Goal: Contribute content: Add original content to the website for others to see

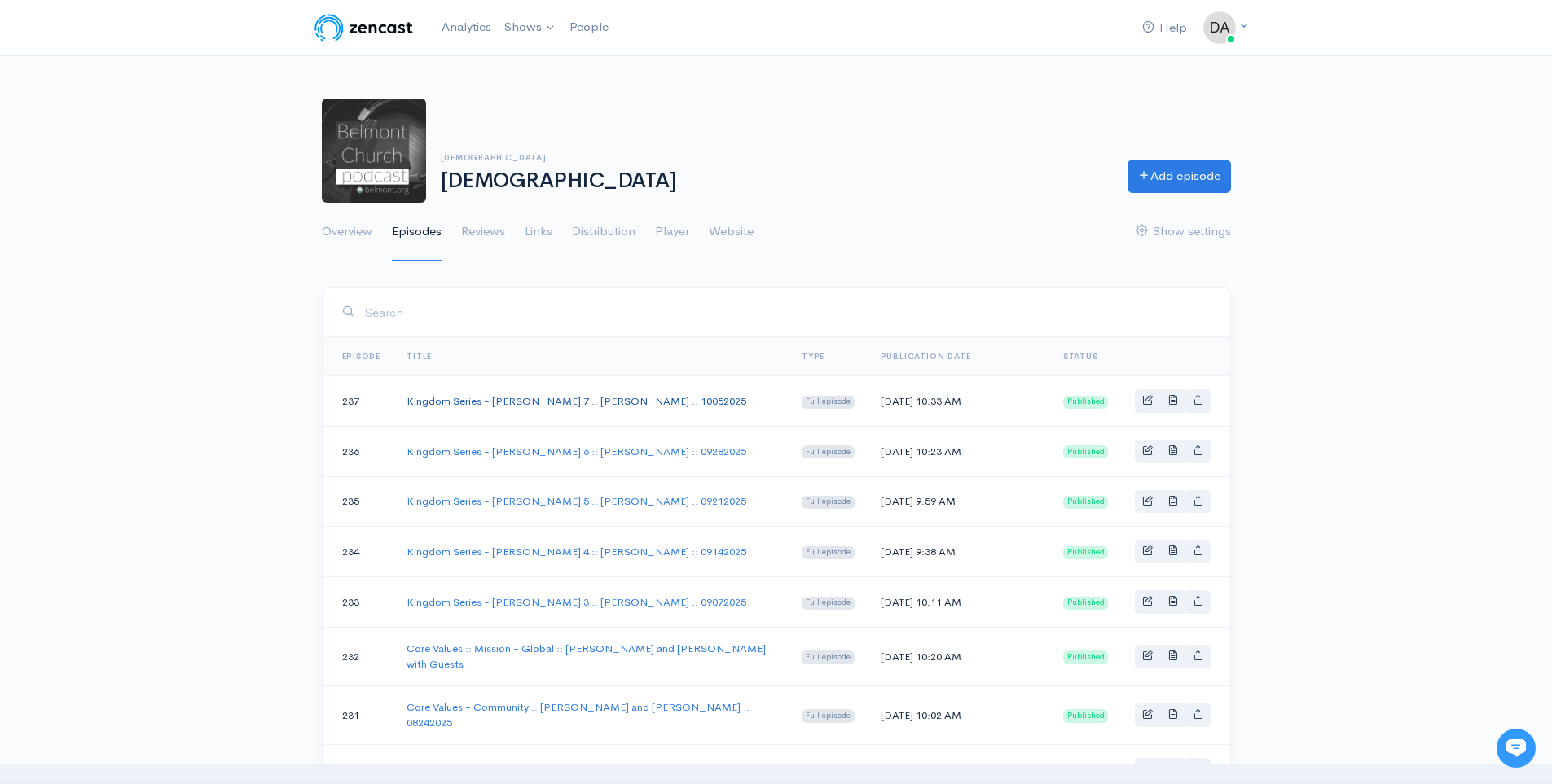
click at [624, 402] on link "Kingdom Series - [PERSON_NAME] 7 :: [PERSON_NAME] :: 10052025" at bounding box center [576, 401] width 339 height 13
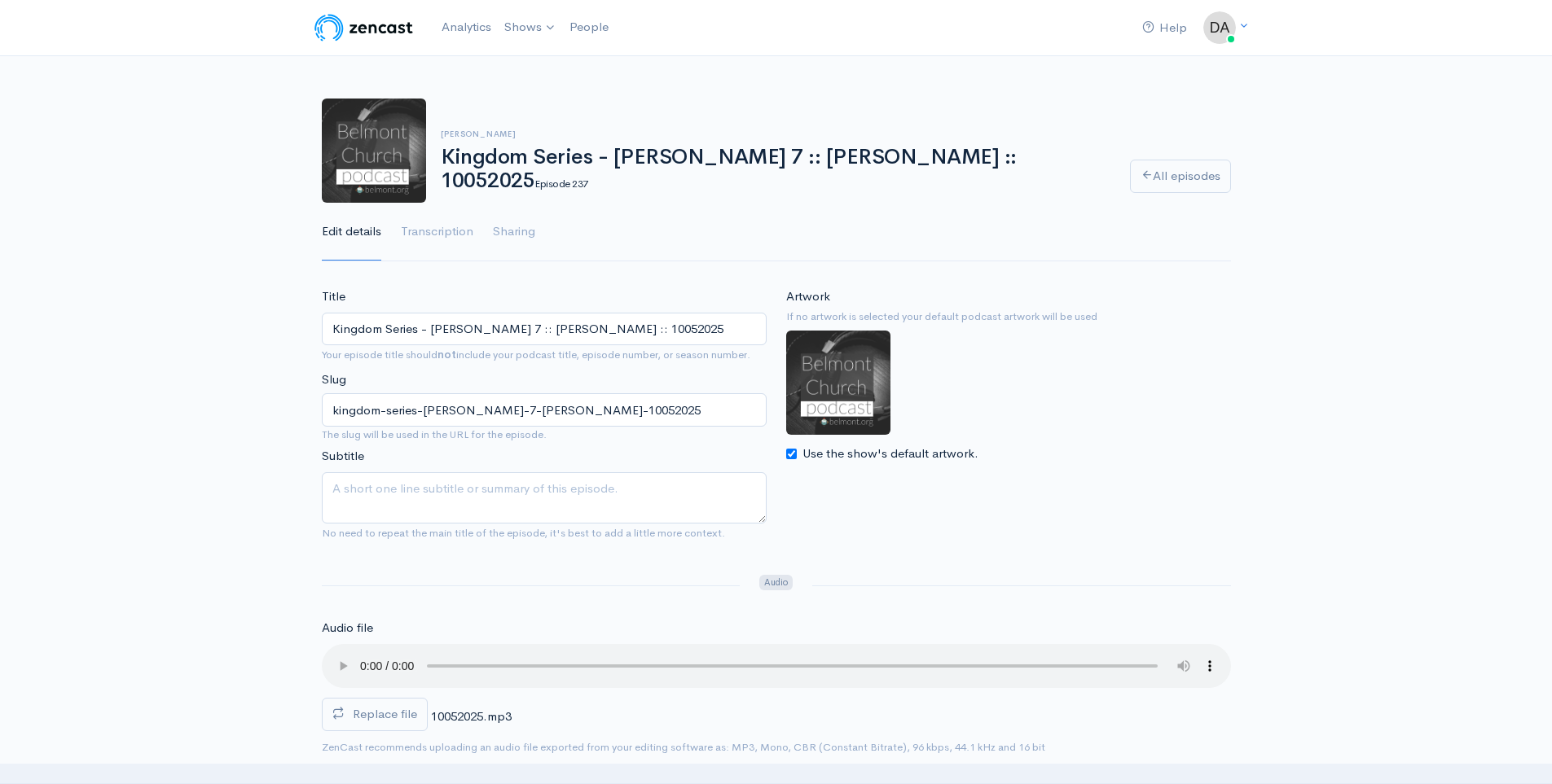
drag, startPoint x: 678, startPoint y: 325, endPoint x: 203, endPoint y: 300, distance: 475.7
click at [550, 75] on link "[DEMOGRAPHIC_DATA]" at bounding box center [587, 67] width 179 height 29
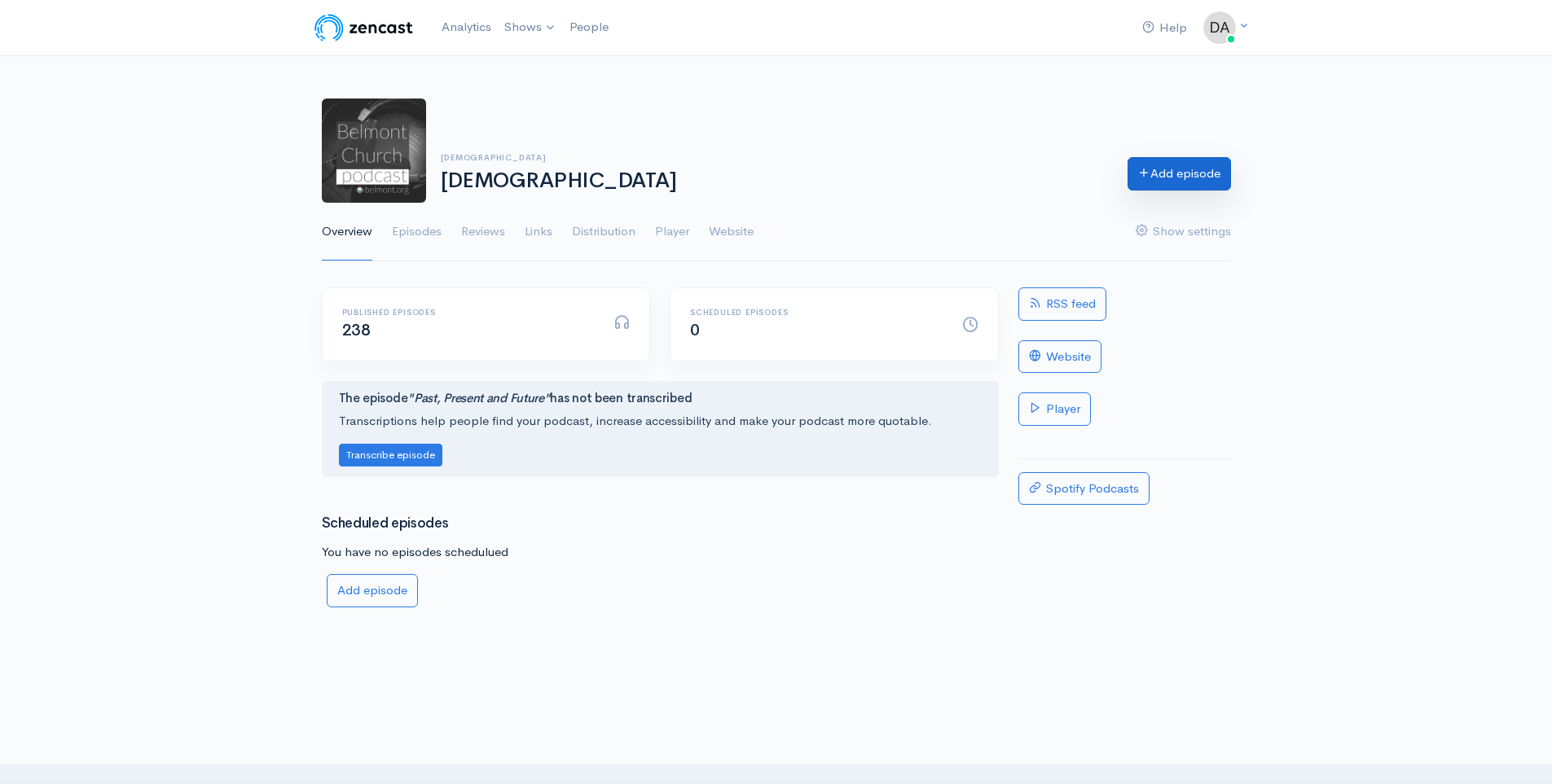
click at [1174, 183] on link "Add episode" at bounding box center [1179, 173] width 103 height 33
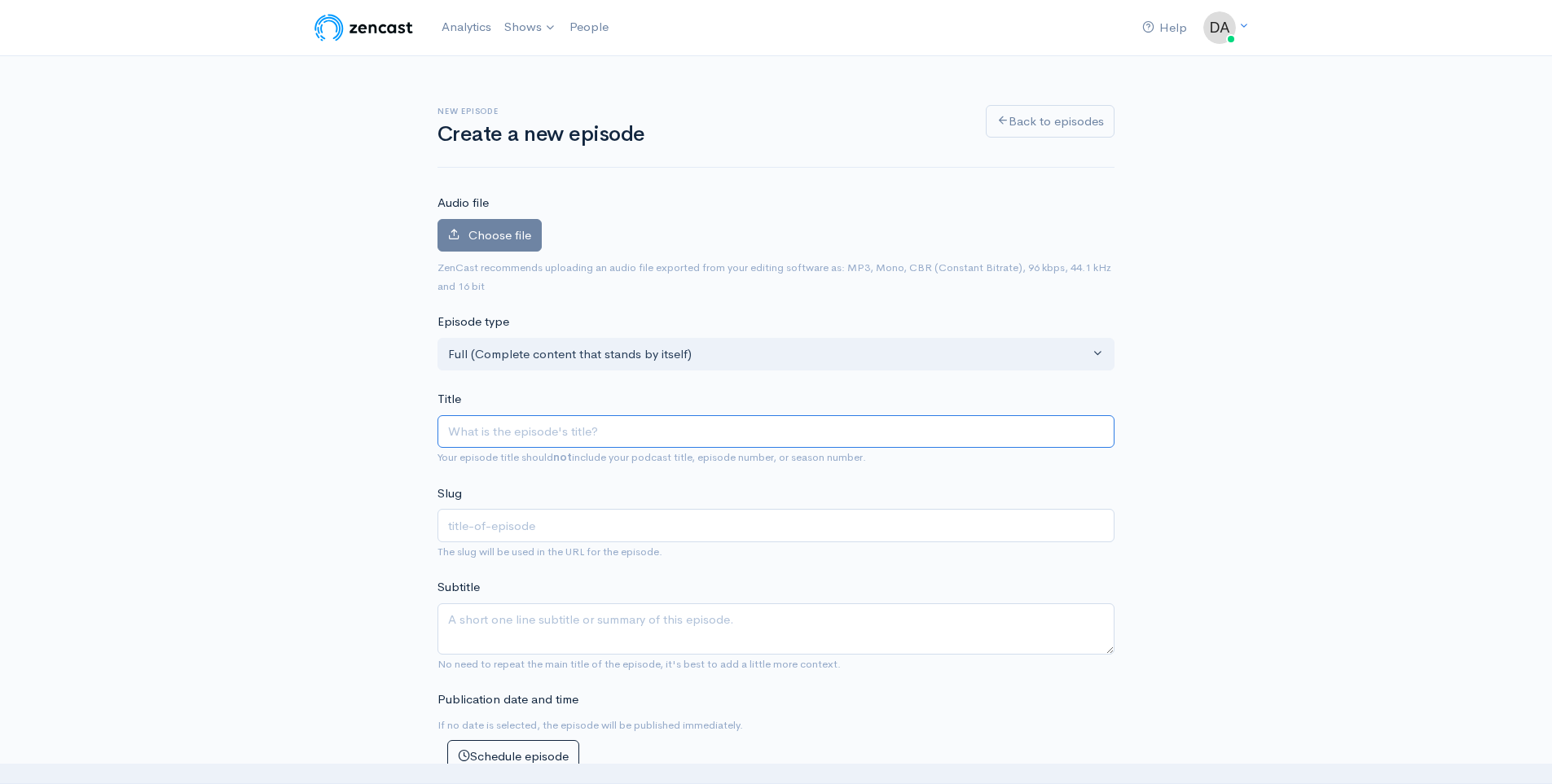
click at [512, 442] on input "Title" at bounding box center [776, 432] width 677 height 33
paste input "Kingdom Series - [PERSON_NAME] 7 :: [PERSON_NAME] :: 10052025"
click at [605, 427] on input "Kingdom Series - [PERSON_NAME] 7 :: [PERSON_NAME] :: 10052025" at bounding box center [776, 432] width 677 height 33
type input "Kingdom Series - [PERSON_NAME] :: [PERSON_NAME] :: 10052025"
type input "kingdom-series-[PERSON_NAME]-10052025"
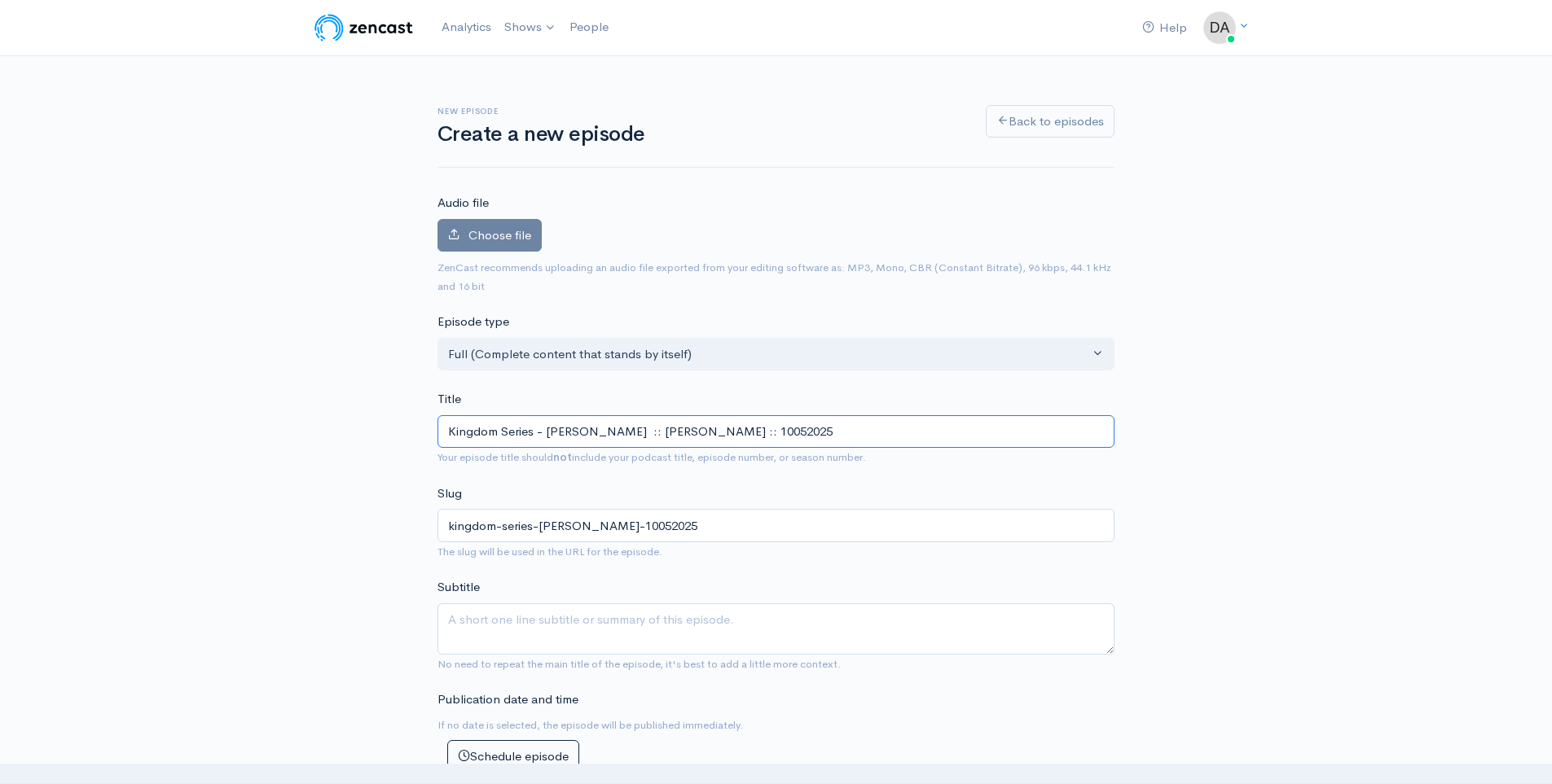
type input "Kingdom Series - [PERSON_NAME] 6 :: [PERSON_NAME] :: 10052025"
type input "kingdom-series-[PERSON_NAME]-6-[PERSON_NAME]-10052025"
type input "Kingdom Series - [PERSON_NAME] :: [PERSON_NAME] :: 10052025"
type input "kingdom-series-[PERSON_NAME]-10052025"
type input "Kingdom Series - [PERSON_NAME] 7 :: [PERSON_NAME] :: 10052025"
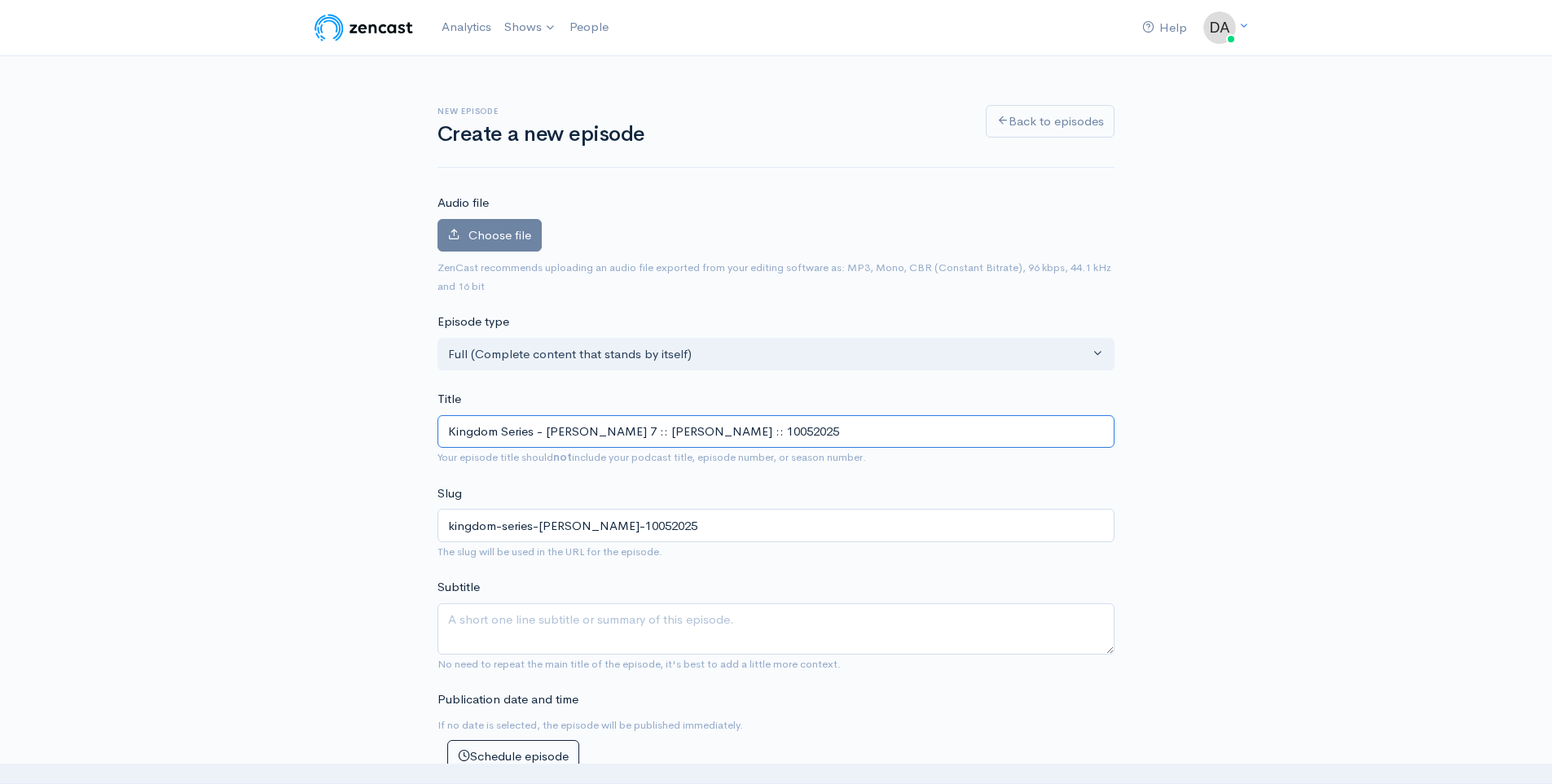
type input "kingdom-series-[PERSON_NAME]-7-[PERSON_NAME]-10052025"
type input "Kingdom Series - [PERSON_NAME] :: [PERSON_NAME] :: 10052025"
type input "kingdom-series-[PERSON_NAME]-10052025"
type input "Kingdom Series - [PERSON_NAME] 8 :: [PERSON_NAME] :: 10052025"
type input "kingdom-series-[PERSON_NAME]-8-[PERSON_NAME]-10052025"
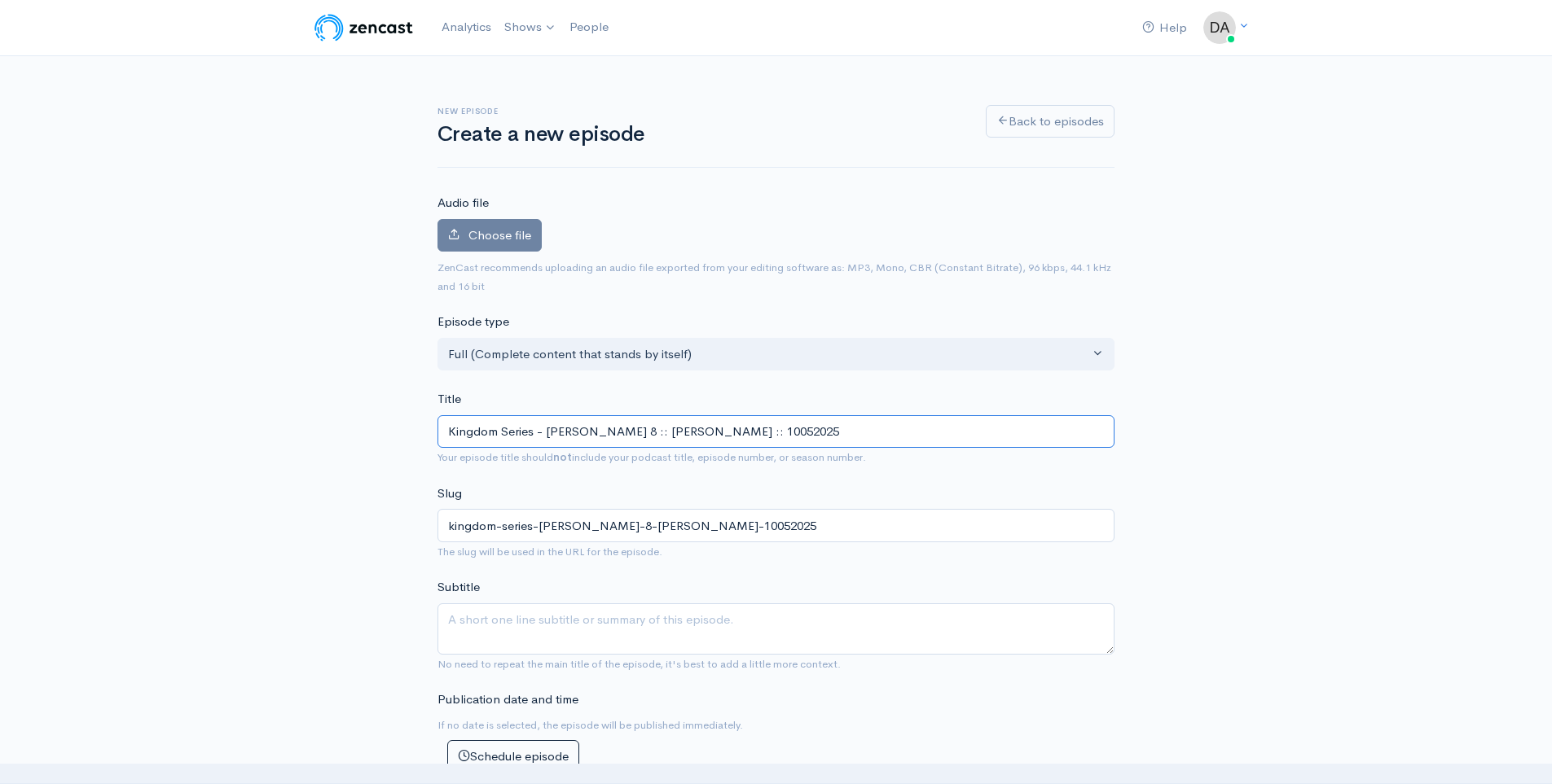
type input "Kingdom Series - [PERSON_NAME] 8 :: [PERSON_NAME] :: 10052025"
type input "kingdom-series-[PERSON_NAME]-8-[PERSON_NAME]-10052025"
type input "Kingdom Series - [PERSON_NAME] 8 :: [PERSON_NAME] :: 10052025"
type input "kingdom-series-[PERSON_NAME]-8-[PERSON_NAME]-10052025"
type input "Kingdom Series - [PERSON_NAME] 8 :: [PERSON_NAME] :: 10052025"
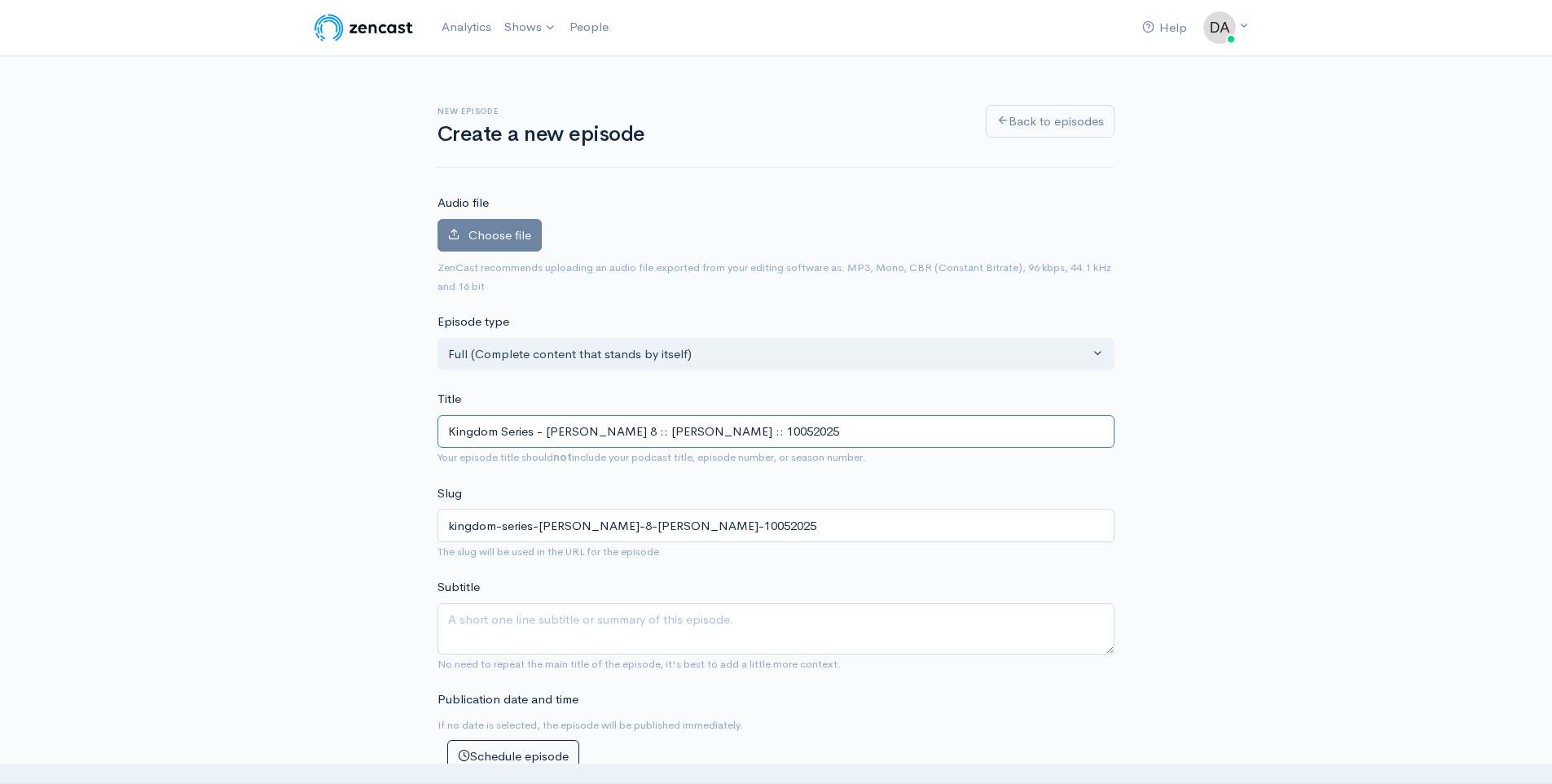
type input "kingdom-series-[PERSON_NAME]-8-[PERSON_NAME]-10052025"
type input "Kingdom Series - [PERSON_NAME] 8 :: [PERSON_NAME] :: 10052025"
type input "kingdom-series-[PERSON_NAME]-8-[PERSON_NAME]-10052025"
type input "Kingdom Series - [PERSON_NAME] 8 :: [PERSON_NAME] :: 10052025"
type input "kingdom-series-[PERSON_NAME]-8-k-[PERSON_NAME]-10052025"
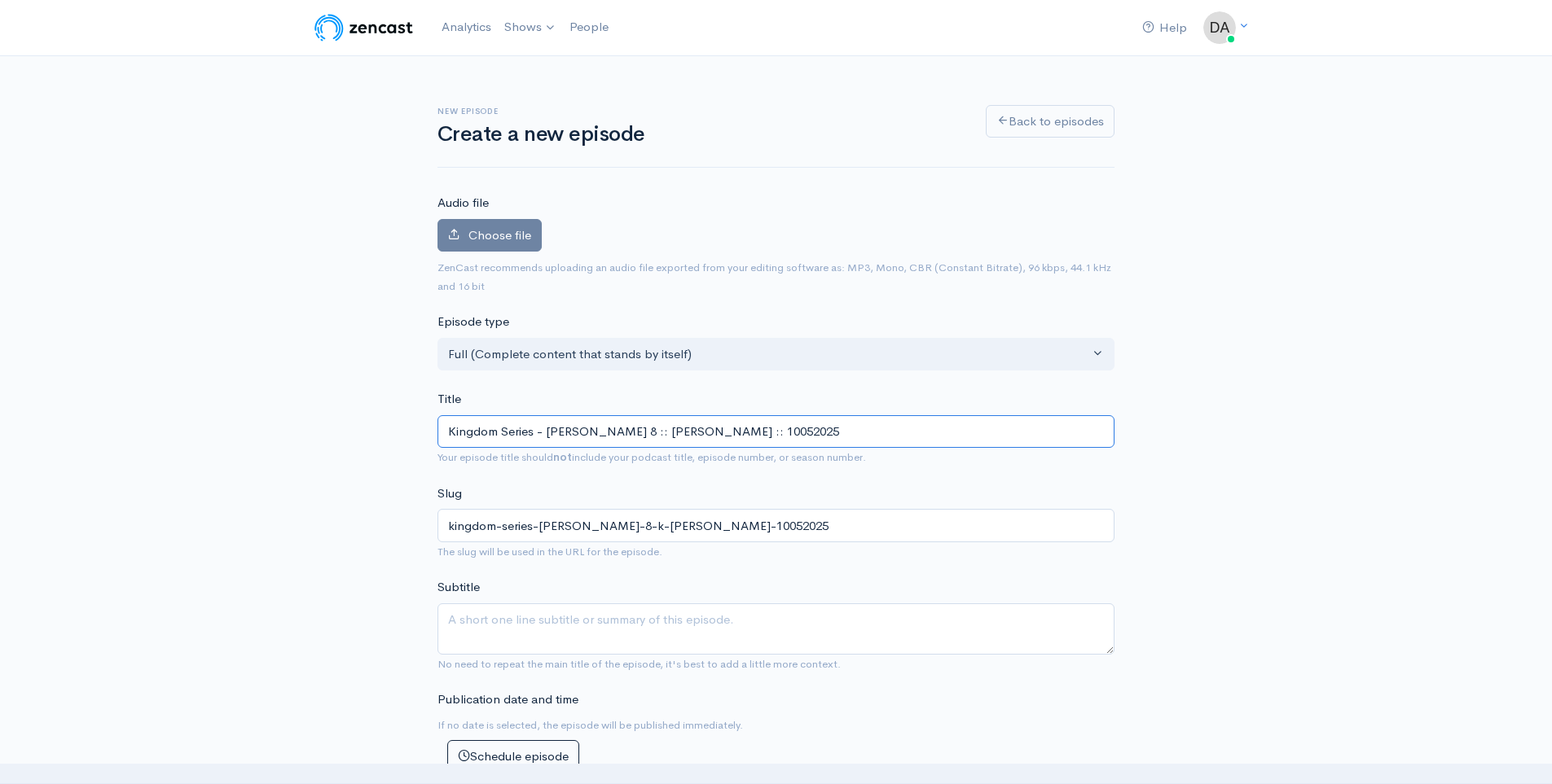
type input "Kingdom Series - [PERSON_NAME] 8 :: [PERSON_NAME] :: 10052025"
type input "kingdom-series-[PERSON_NAME]-8-[PERSON_NAME]-10052025"
type input "Kingdom Series - [PERSON_NAME] 8 :: ST [PERSON_NAME] :: 10052025"
type input "kingdom-series-[PERSON_NAME]-8-st-[PERSON_NAME]-10052025"
type input "Kingdom Series - [PERSON_NAME][DEMOGRAPHIC_DATA] :: STe [PERSON_NAME] :: 100520…"
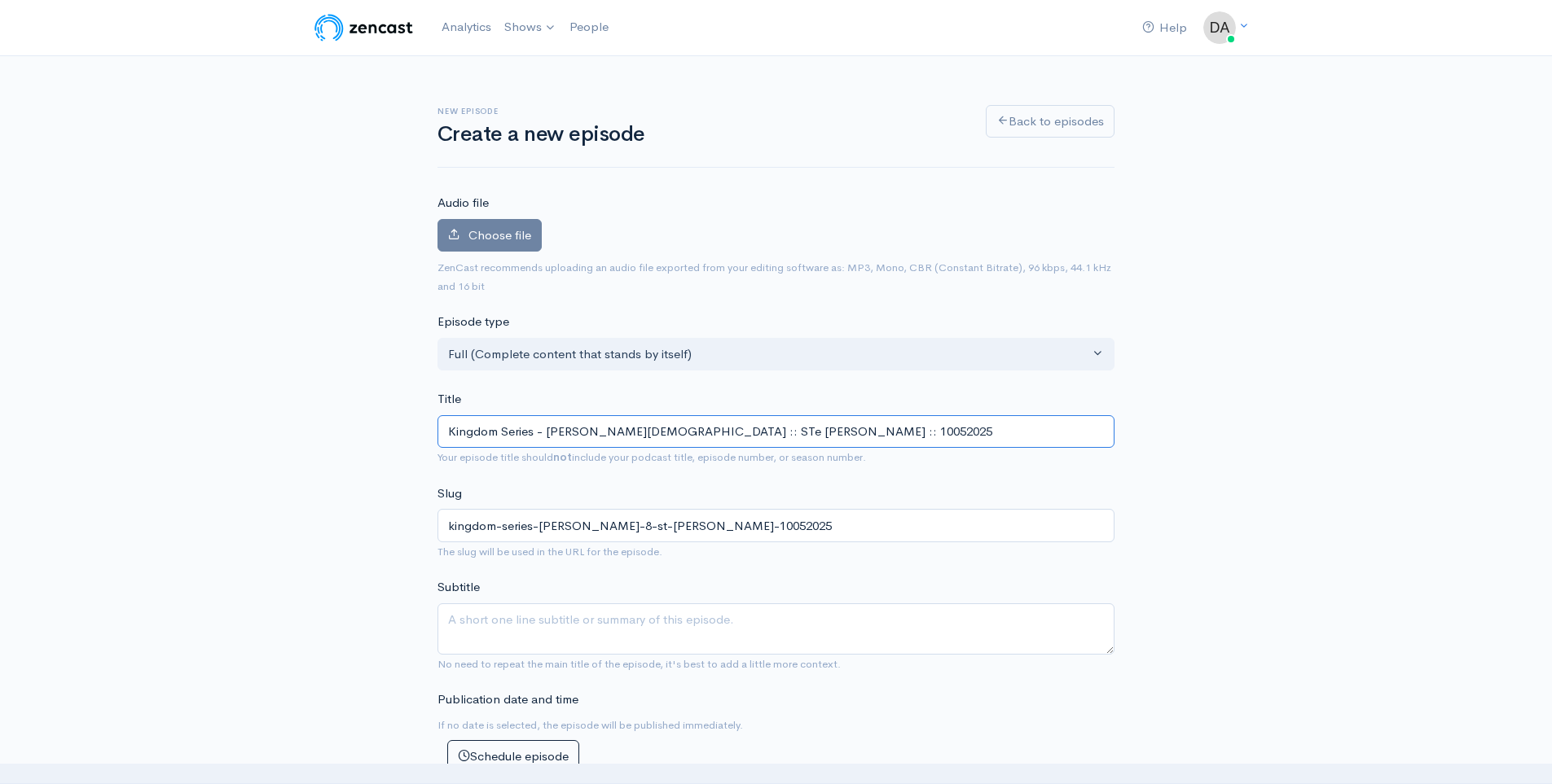
type input "kingdom-series-[PERSON_NAME]-8-ste-[PERSON_NAME]-10052025"
type input "Kingdom Series - [PERSON_NAME] 8 :: [PERSON_NAME] :: 10052025"
type input "kingdom-series-[PERSON_NAME]-8-[PERSON_NAME]-10052025"
type input "Kingdom Series - [PERSON_NAME] 8 :: [PERSON_NAME] :: 10052025"
type input "kingdom-series-[PERSON_NAME]-8-[PERSON_NAME]-10052025"
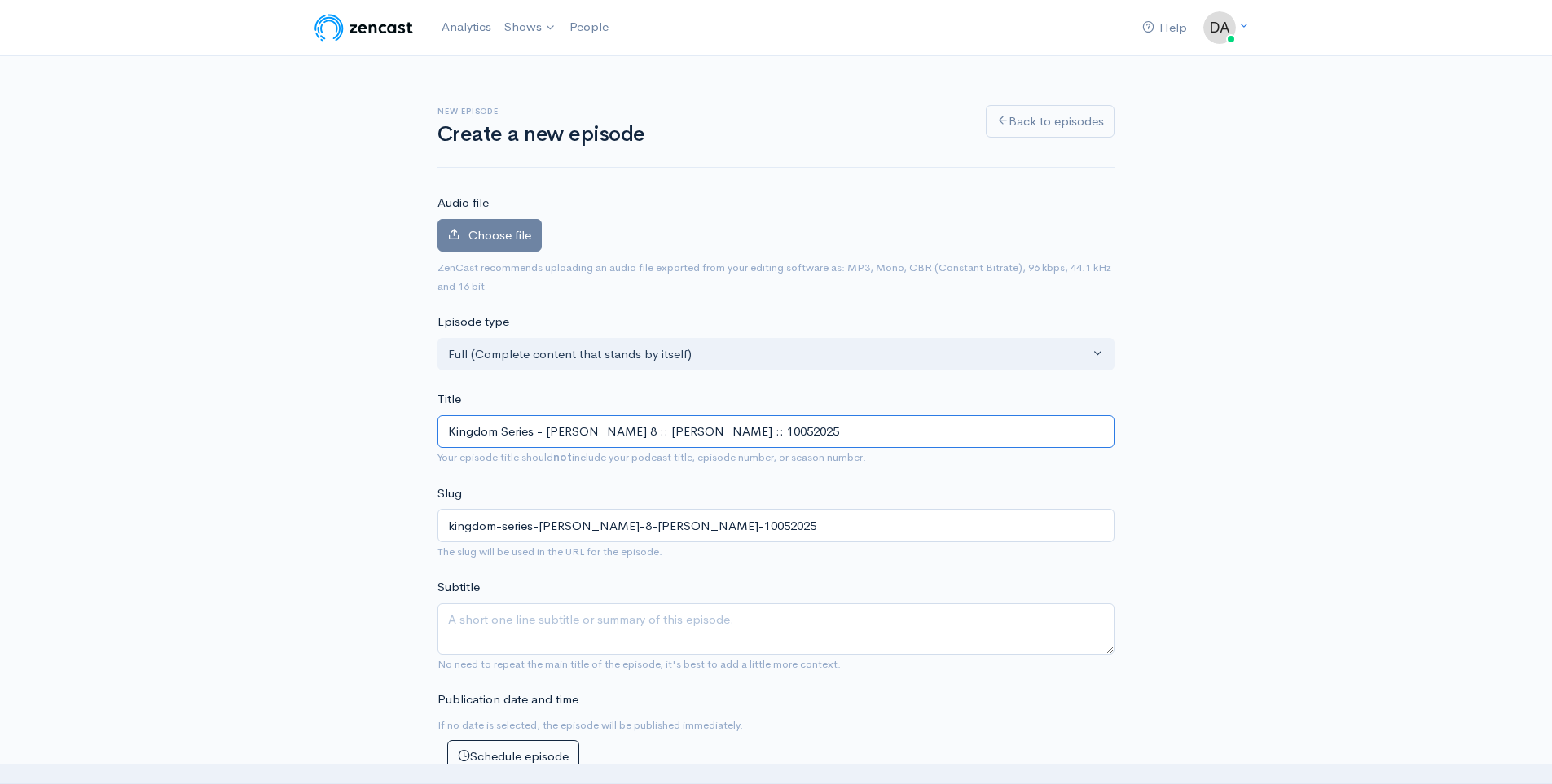
type input "Kingdom Series - [PERSON_NAME][DEMOGRAPHIC_DATA] :: STe [PERSON_NAME] :: 100520…"
type input "kingdom-series-[PERSON_NAME]-8-ste-[PERSON_NAME]-10052025"
type input "Kingdom Series - [PERSON_NAME] 8 :: ST [PERSON_NAME] :: 10052025"
type input "kingdom-series-[PERSON_NAME]-8-st-[PERSON_NAME]-10052025"
type input "Kingdom Series - [PERSON_NAME] 8 :: [PERSON_NAME] :: 10052025"
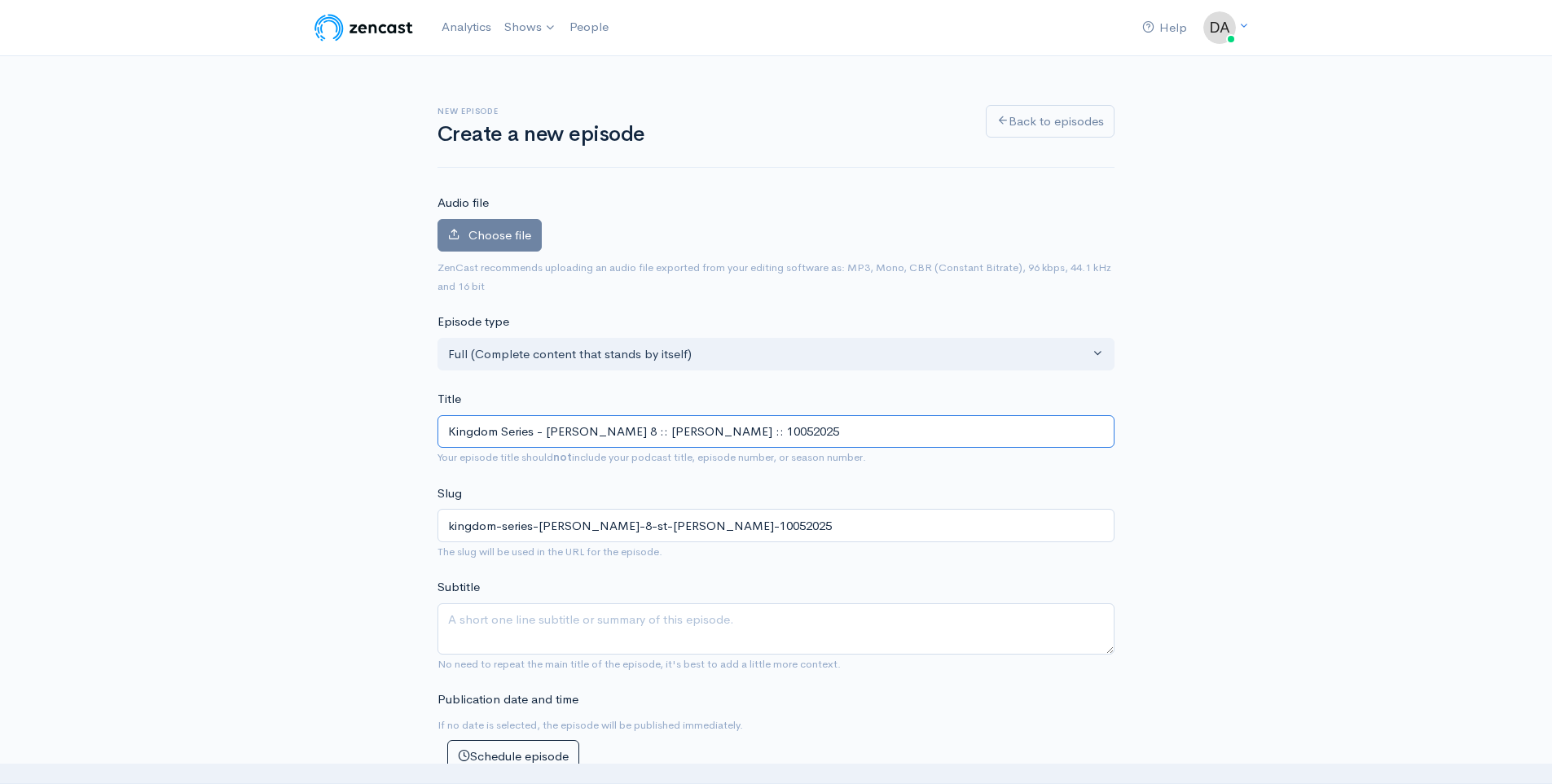
type input "kingdom-series-[PERSON_NAME]-8-s-[PERSON_NAME]-10052025"
type input "Kingdom Series - [PERSON_NAME] 8 :: St [PERSON_NAME] :: 10052025"
type input "kingdom-series-[PERSON_NAME]-8-st-[PERSON_NAME]-10052025"
type input "Kingdom Series - [PERSON_NAME] 8 :: [PERSON_NAME] :: 10052025"
type input "kingdom-series-[PERSON_NAME]-8-ste-[PERSON_NAME]-10052025"
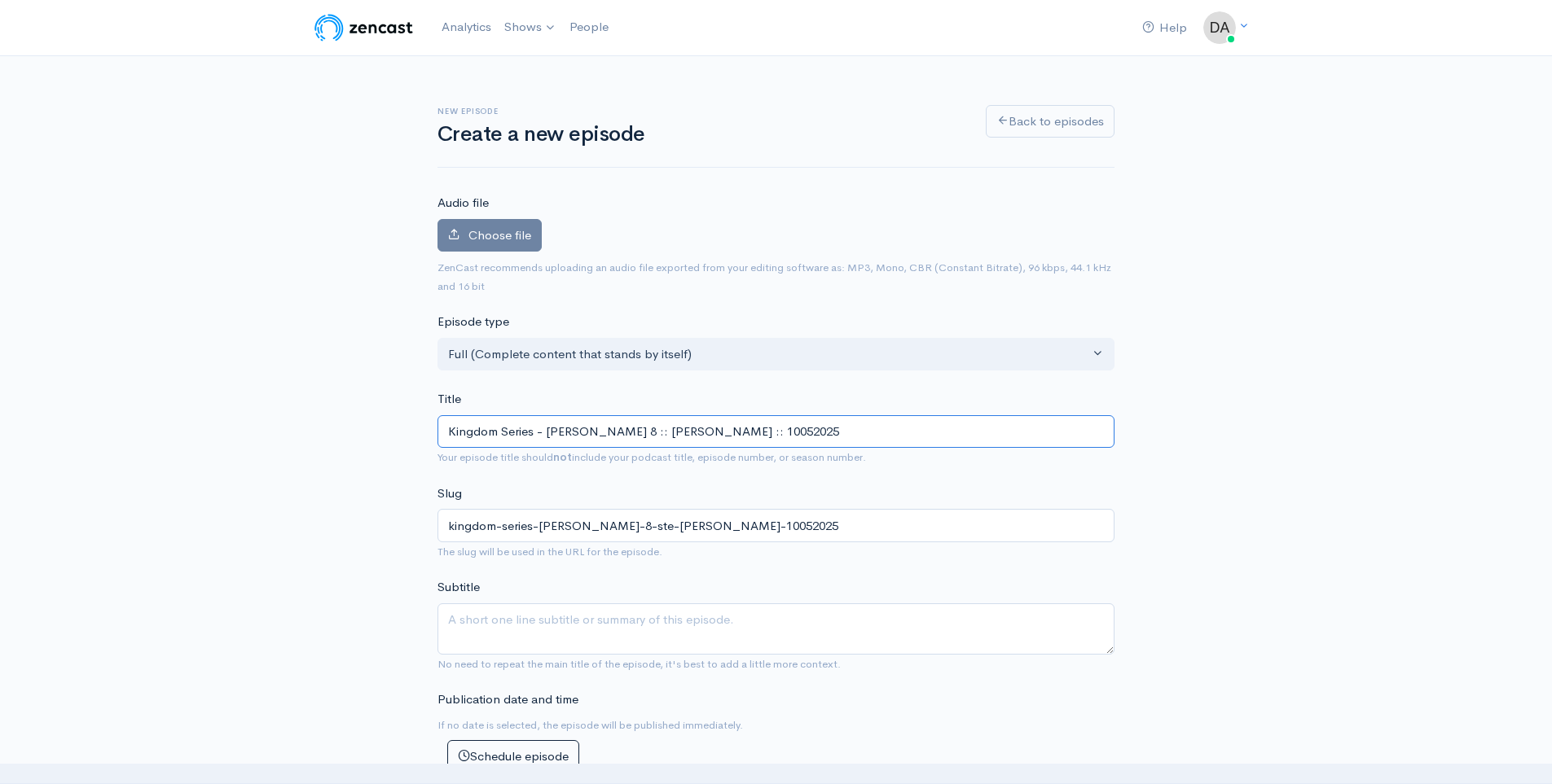
type input "Kingdom Series - [PERSON_NAME] 8 :: [PERSON_NAME] :: 10052025"
type input "kingdom-series-[PERSON_NAME]-8-[PERSON_NAME]-10052025"
click at [722, 437] on input "Kingdom Series - [PERSON_NAME] 8 :: [PERSON_NAME] :: 10052025" at bounding box center [776, 432] width 677 height 33
type input "Kingdom Series - [PERSON_NAME] 8 :: [PERSON_NAME] :: 1002025"
type input "kingdom-series-[PERSON_NAME]-8-[PERSON_NAME]-1002025"
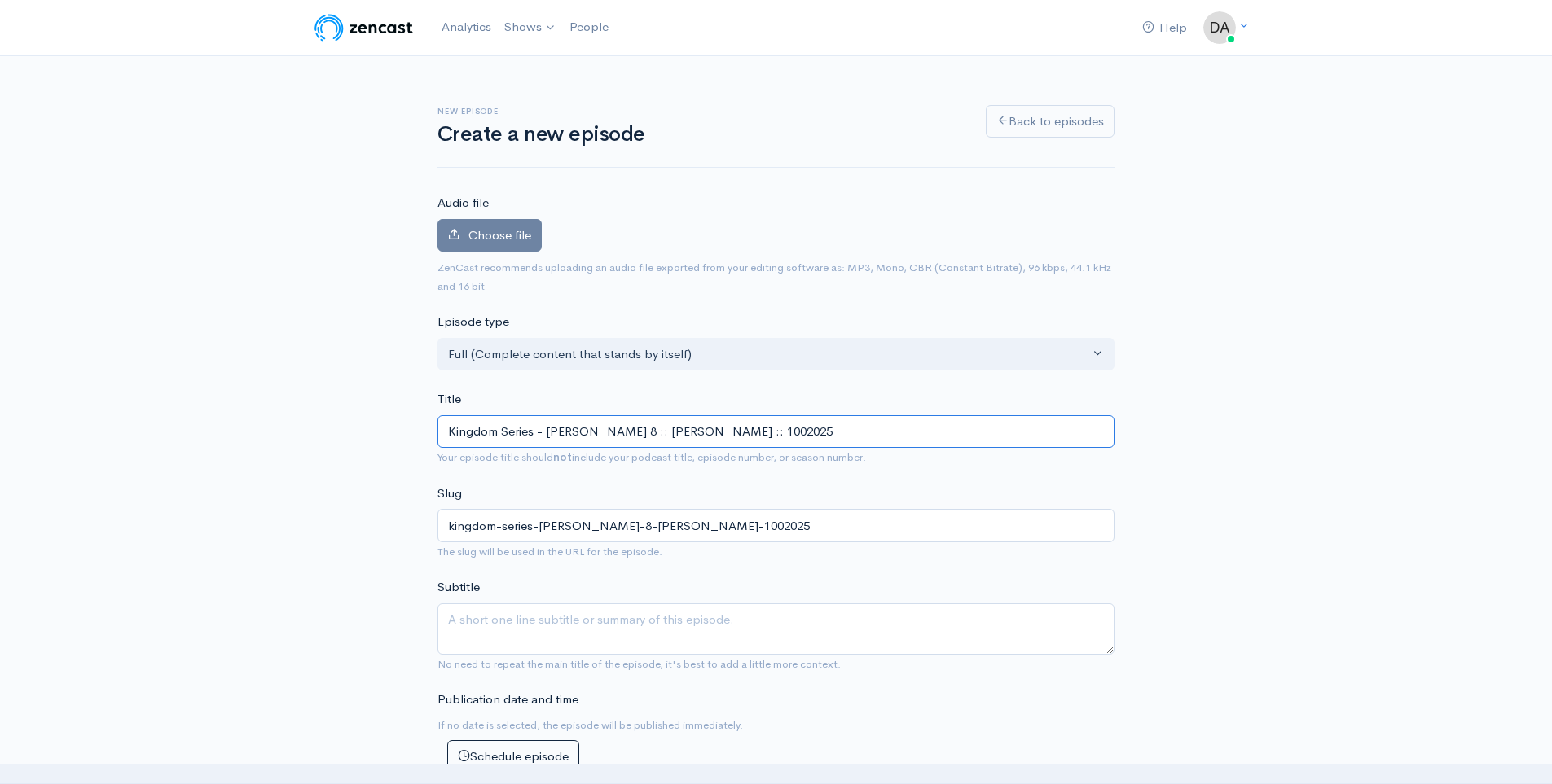
type input "Kingdom Series - [PERSON_NAME] 8 :: [PERSON_NAME] :: 102025"
type input "kingdom-series-[PERSON_NAME]-8-[PERSON_NAME]-102025"
type input "Kingdom Series - [PERSON_NAME] 8 :: [PERSON_NAME] :: 10122025"
type input "kingdom-series-[PERSON_NAME]-8-[PERSON_NAME]-10122025"
type input "Kingdom Series - [PERSON_NAME] 8 :: [PERSON_NAME] :: 10122025"
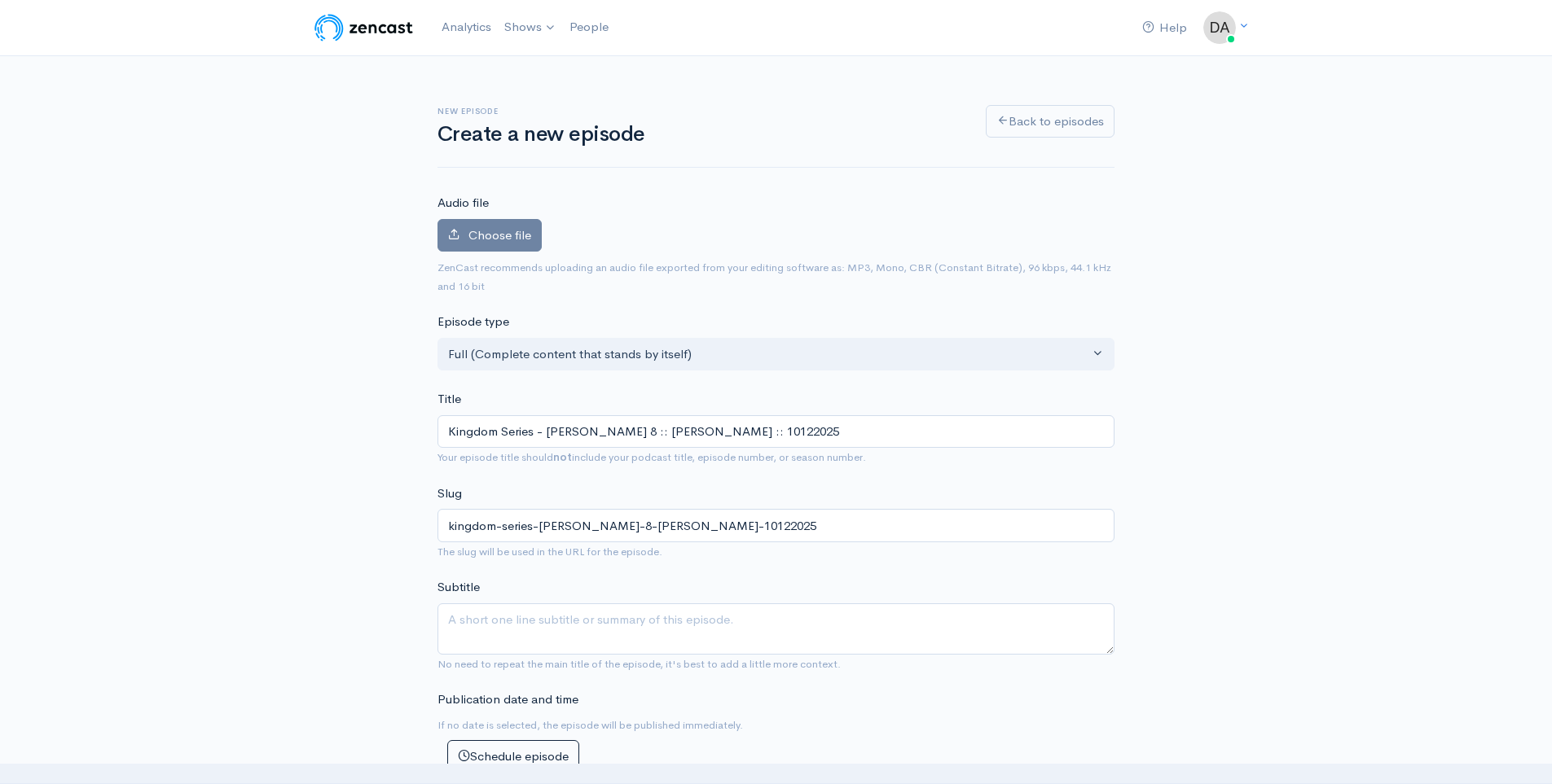
click at [524, 222] on label "Choose file" at bounding box center [490, 235] width 104 height 33
click at [0, 0] on input "Choose file" at bounding box center [0, 0] width 0 height 0
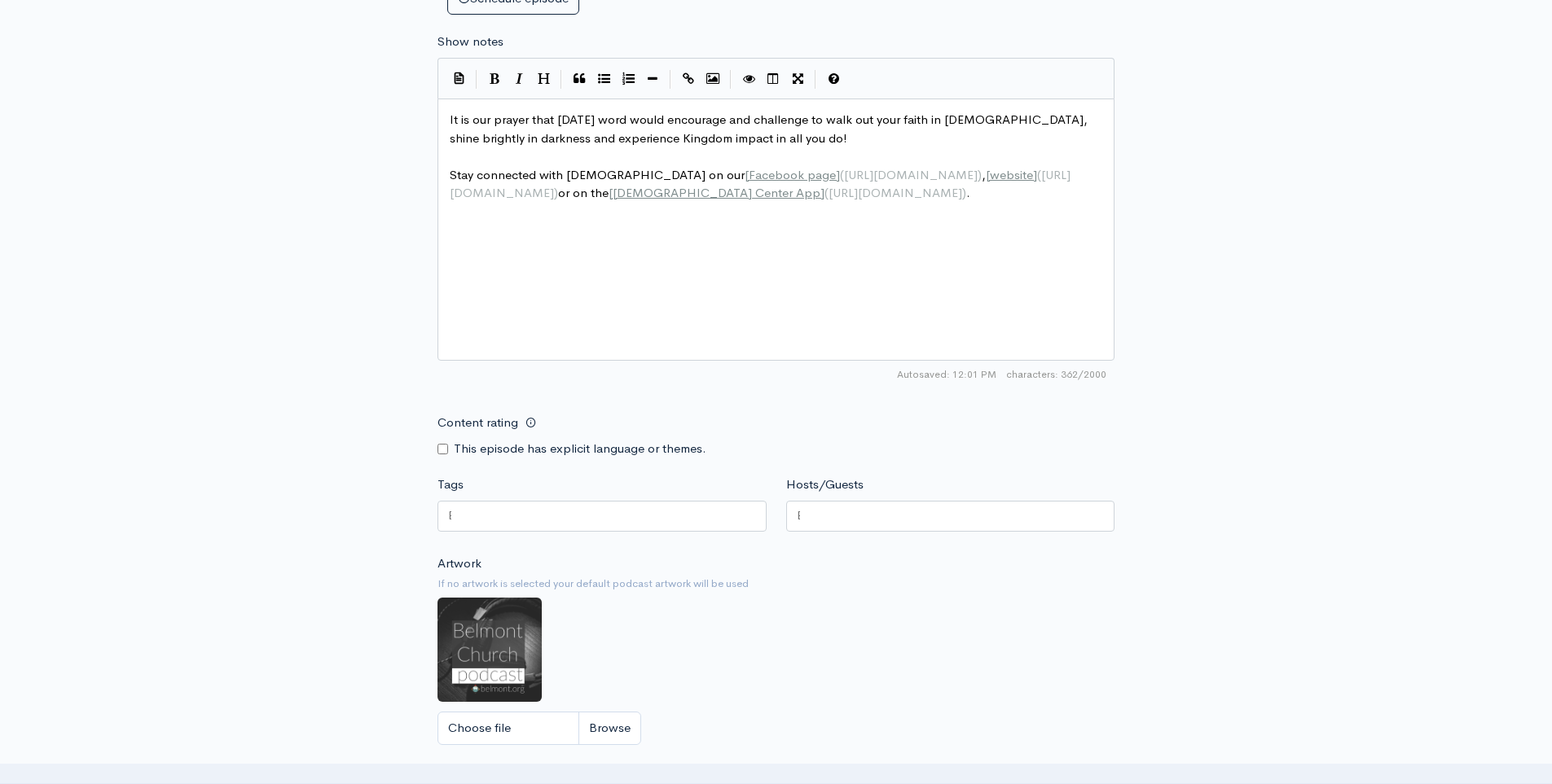
scroll to position [1059, 0]
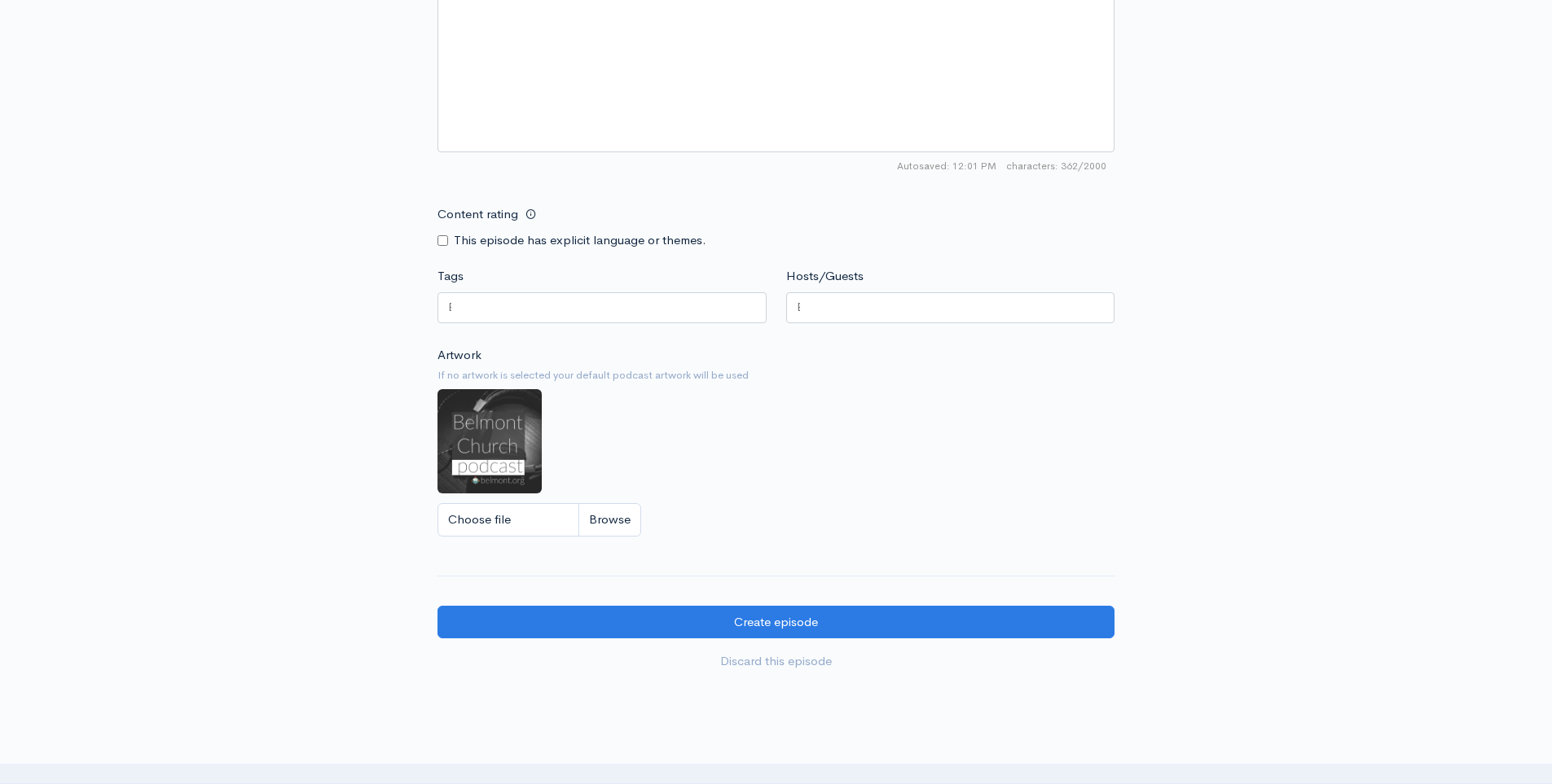
click at [745, 311] on div at bounding box center [602, 308] width 329 height 31
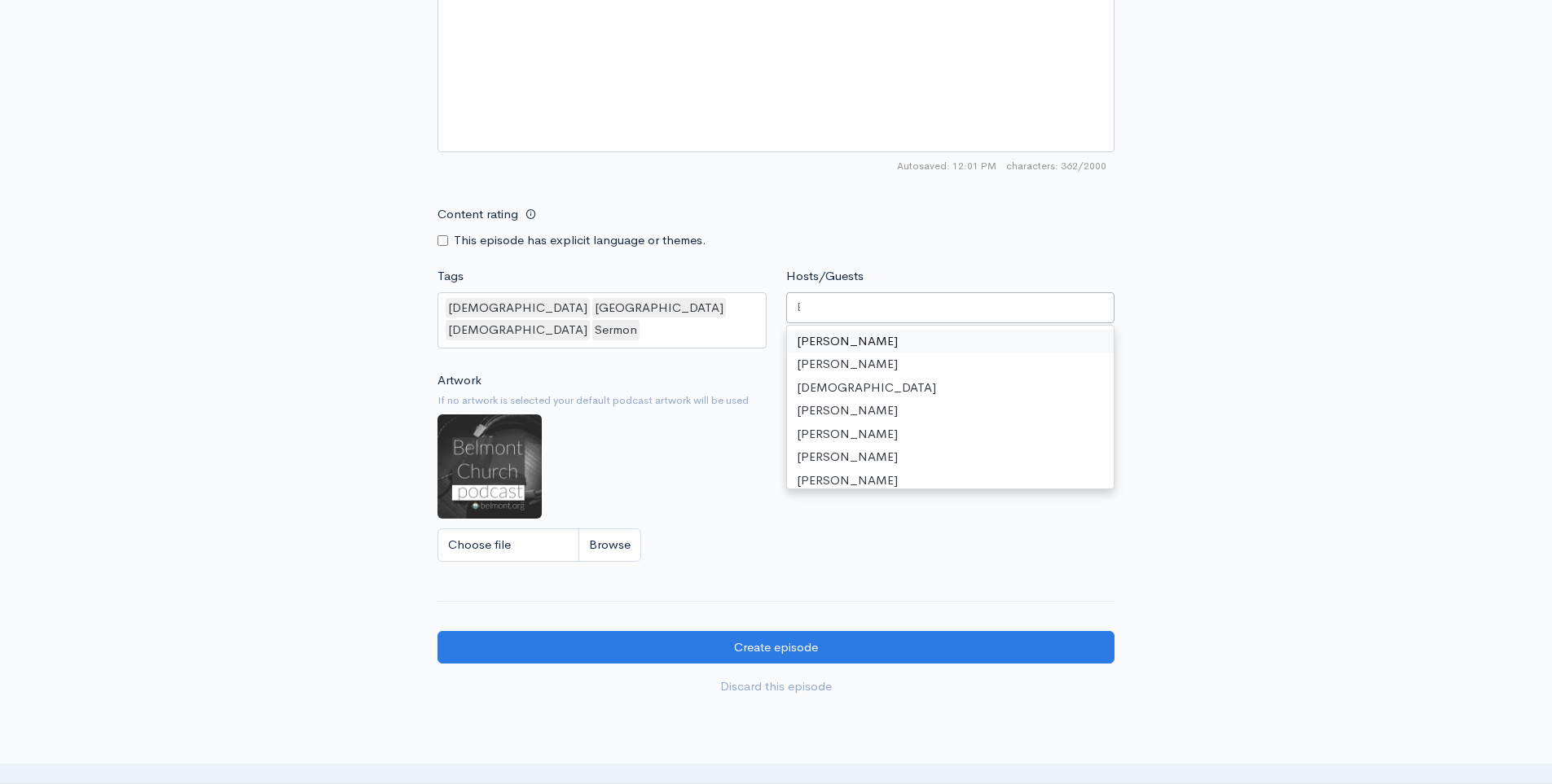
click at [878, 305] on div at bounding box center [951, 308] width 329 height 31
type input "ste"
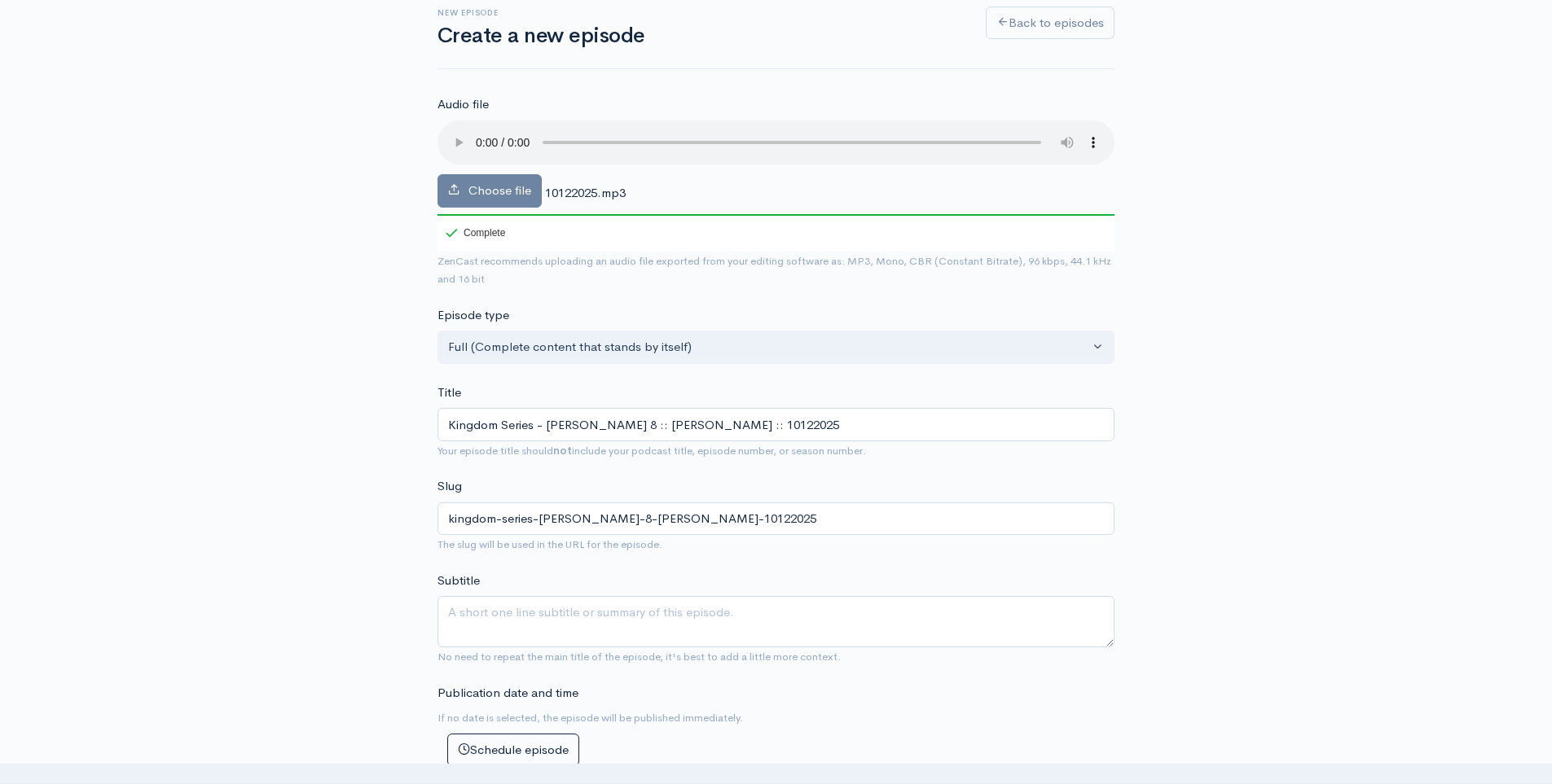
scroll to position [29, 0]
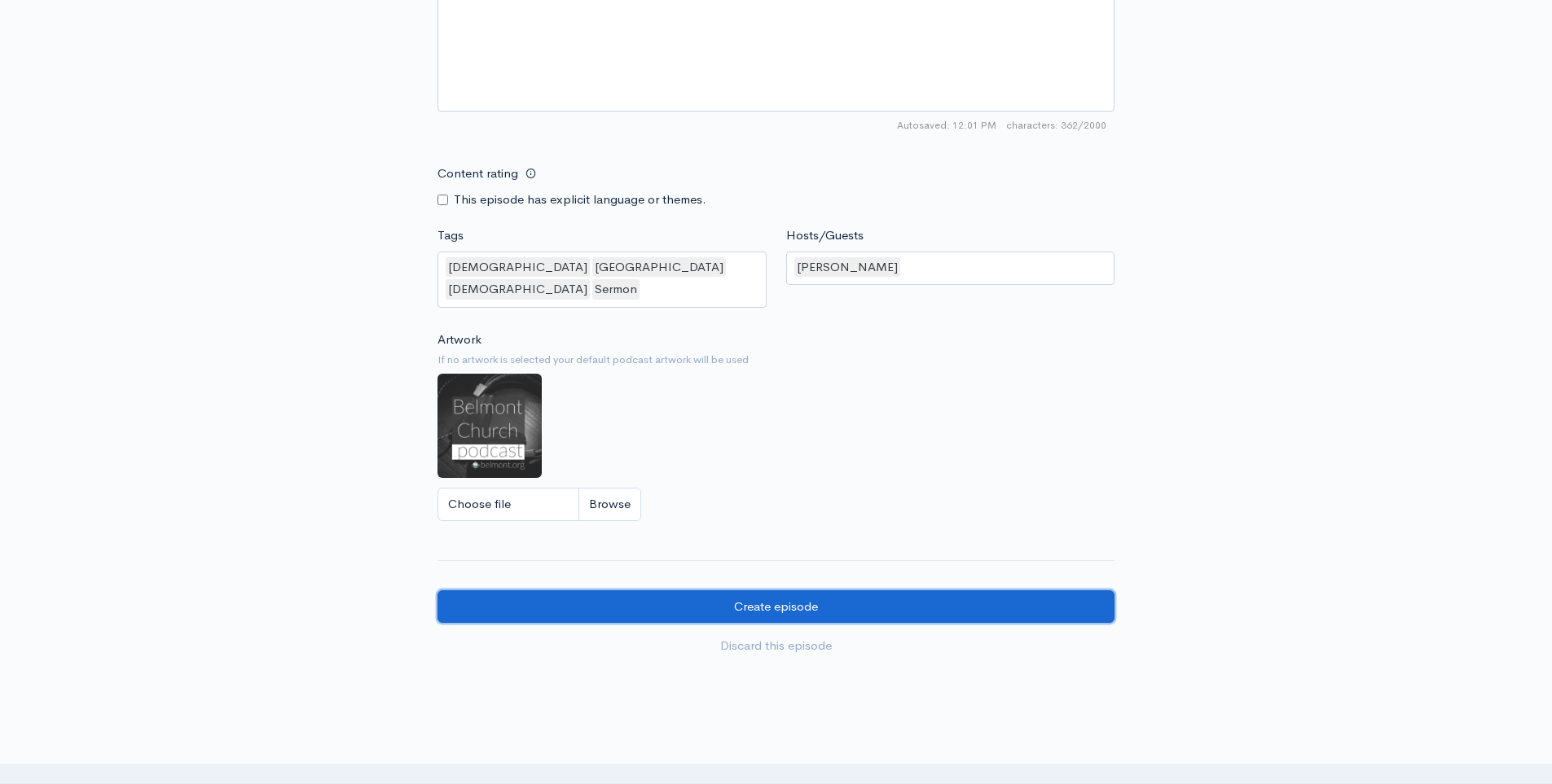
click at [1063, 591] on input "Create episode" at bounding box center [776, 607] width 677 height 33
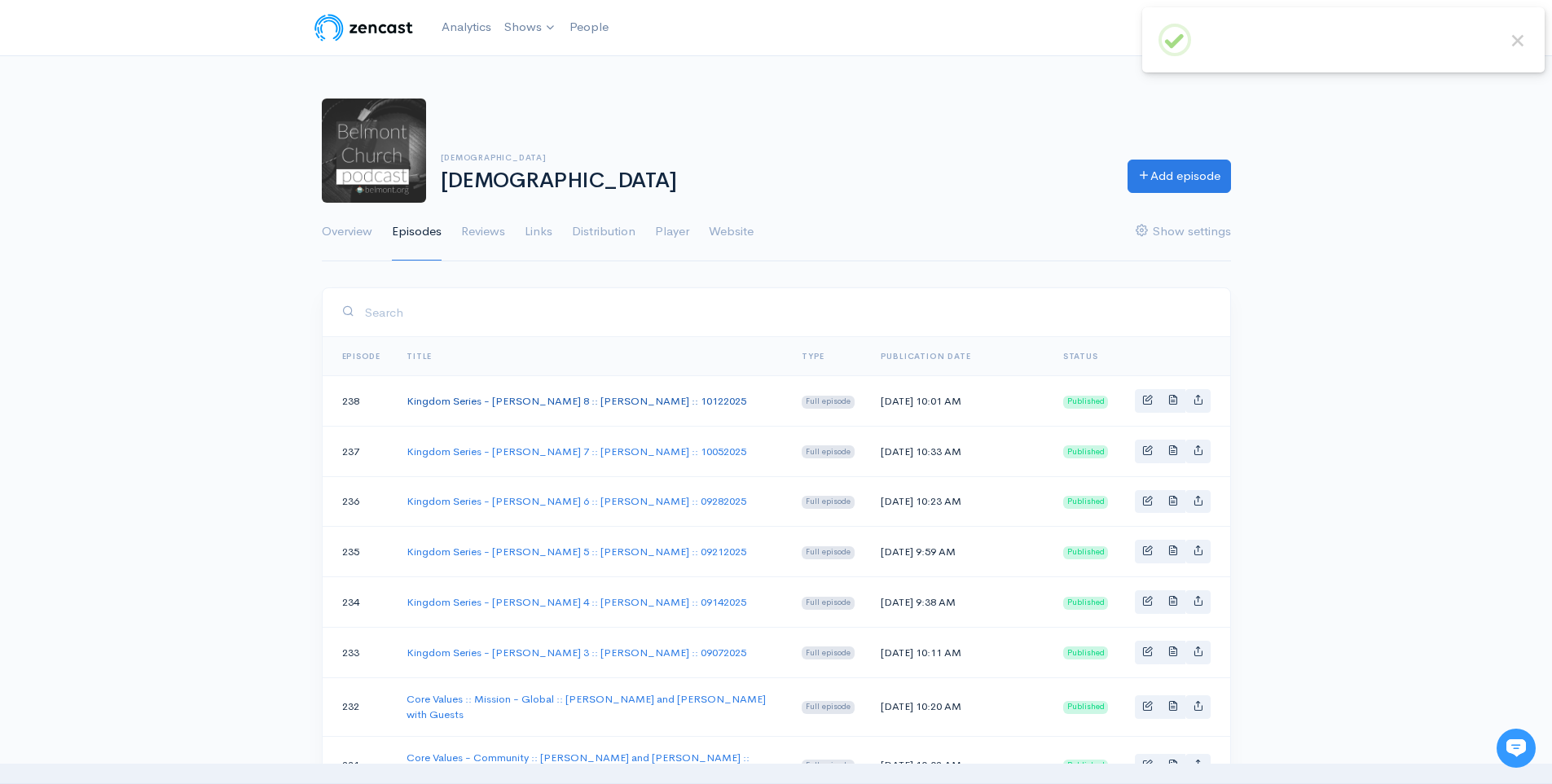
click at [623, 407] on link "Kingdom Series - [PERSON_NAME] 8 :: [PERSON_NAME] :: 10122025" at bounding box center [576, 401] width 339 height 13
